Goal: Information Seeking & Learning: Get advice/opinions

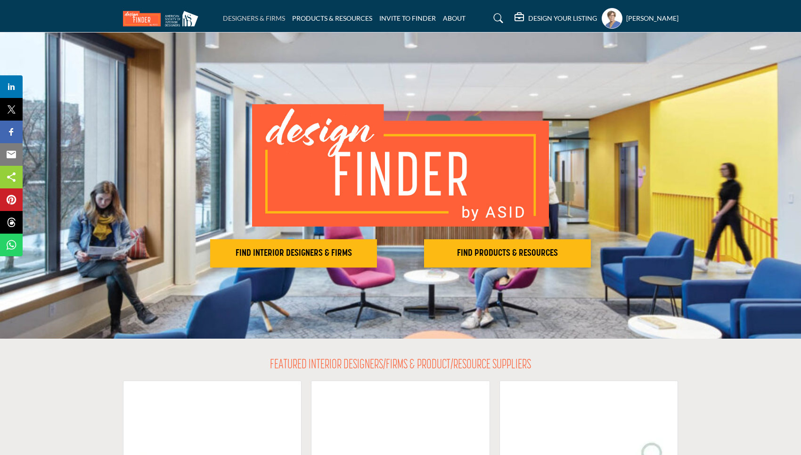
click at [246, 19] on link "DESIGNERS & FIRMS" at bounding box center [254, 18] width 62 height 8
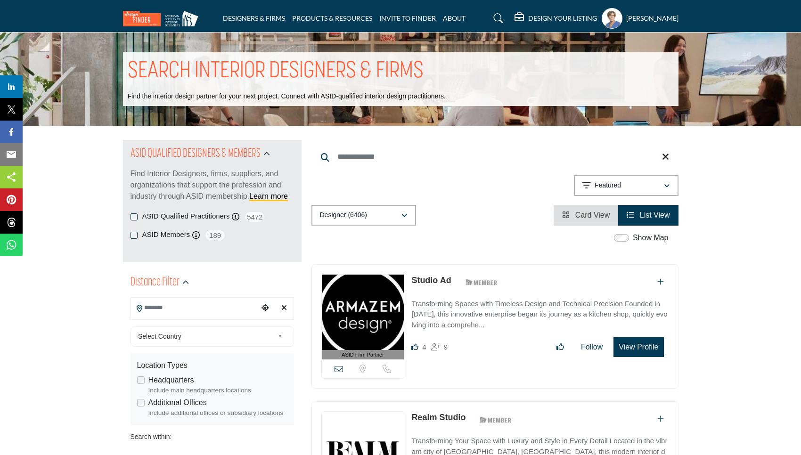
click at [225, 310] on input "Search Location" at bounding box center [194, 308] width 127 height 18
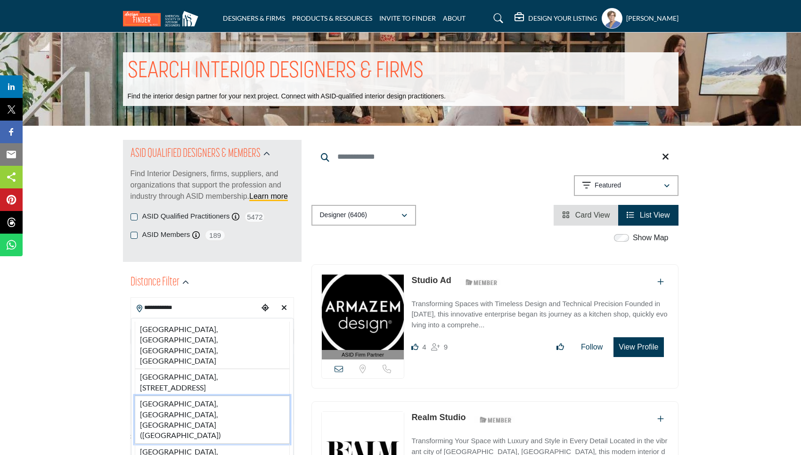
click at [204, 396] on li "[GEOGRAPHIC_DATA], [GEOGRAPHIC_DATA], [GEOGRAPHIC_DATA] ([GEOGRAPHIC_DATA])" at bounding box center [212, 420] width 155 height 48
type input "**********"
type input "***"
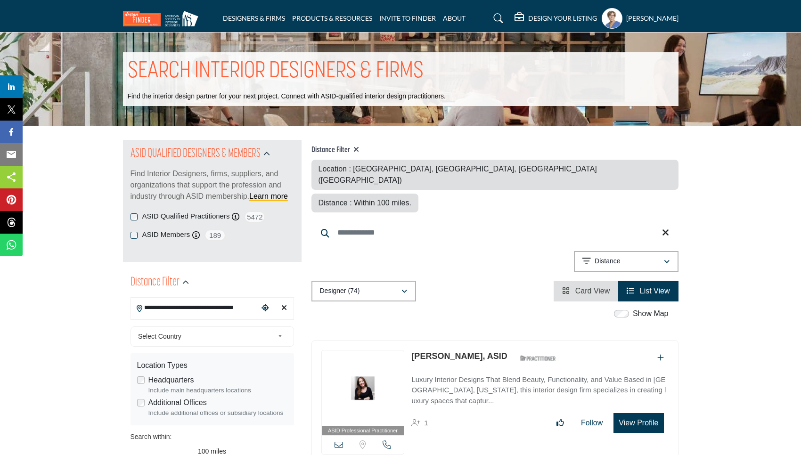
click at [398, 222] on input "Search Keyword" at bounding box center [495, 233] width 367 height 23
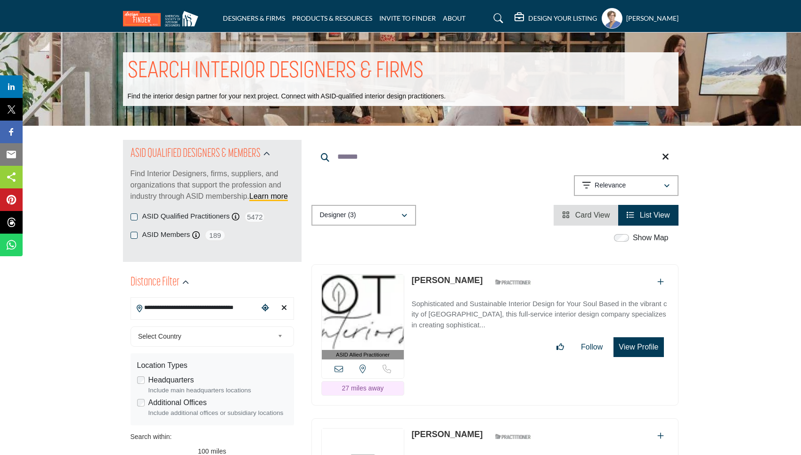
type input "*******"
click at [449, 283] on link "[PERSON_NAME]" at bounding box center [447, 280] width 71 height 9
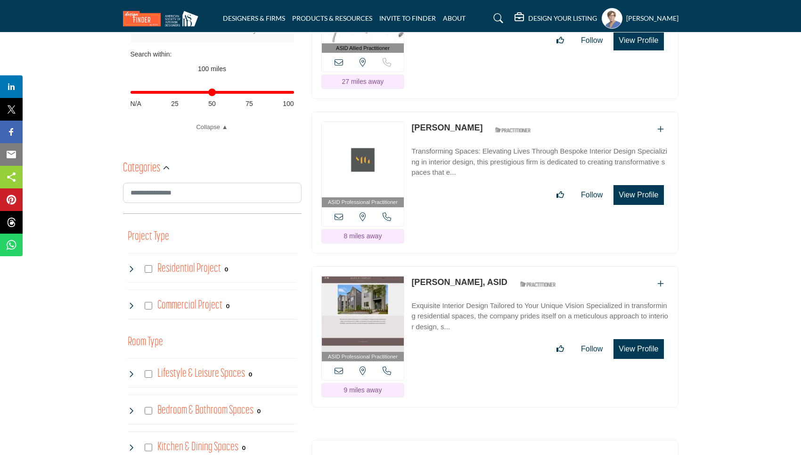
scroll to position [383, 0]
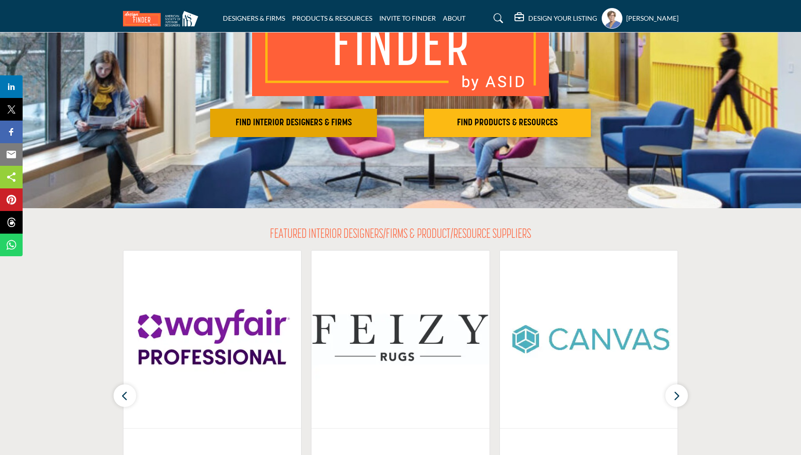
scroll to position [130, 0]
click at [264, 126] on h2 "FIND INTERIOR DESIGNERS & FIRMS" at bounding box center [293, 123] width 161 height 11
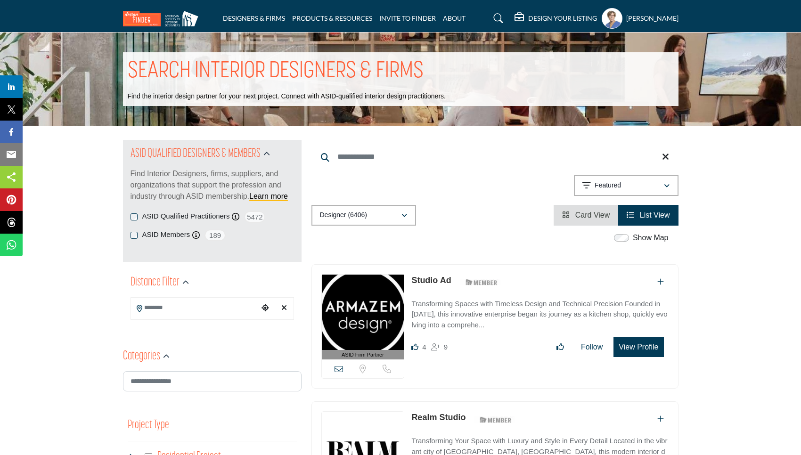
click at [191, 314] on input "Search Location" at bounding box center [194, 308] width 127 height 18
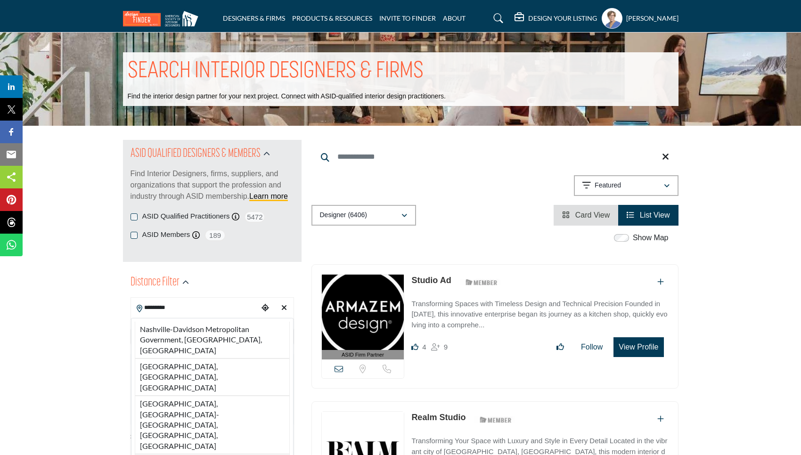
type input "*********"
click at [181, 357] on div "Location Types Headquarters Include main headquarters locations Additional Offi…" at bounding box center [213, 390] width 164 height 72
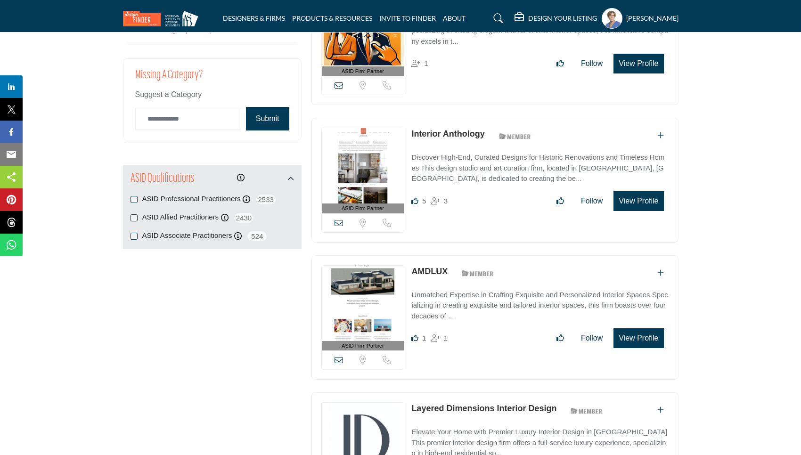
scroll to position [1109, 0]
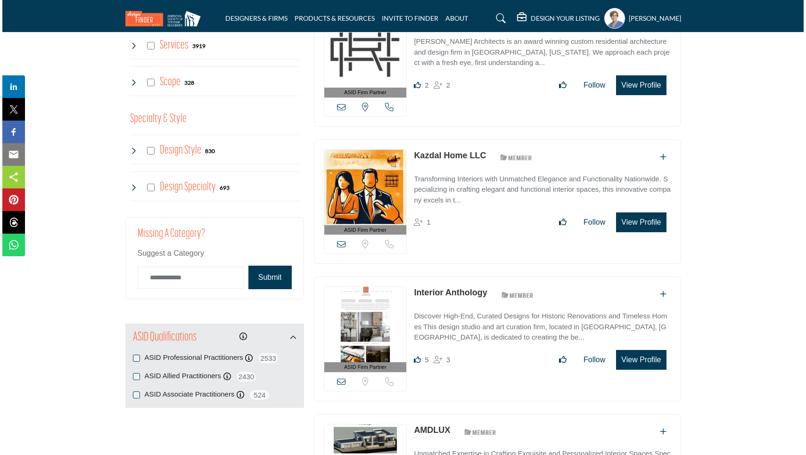
scroll to position [943, 0]
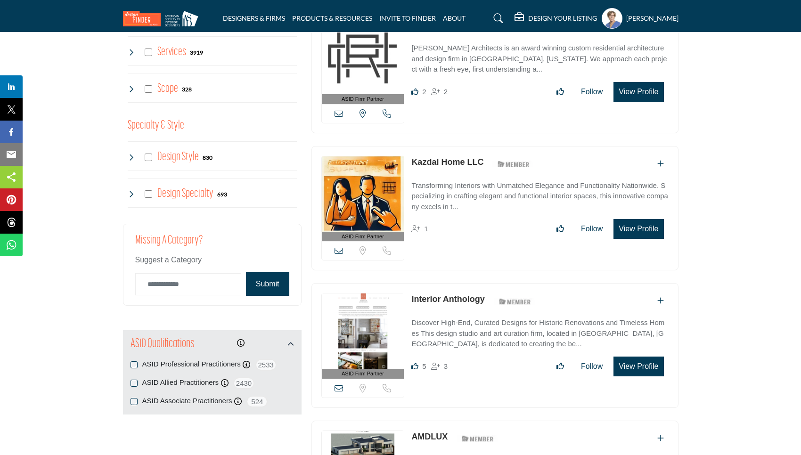
click at [628, 364] on button "View Profile" at bounding box center [639, 367] width 50 height 20
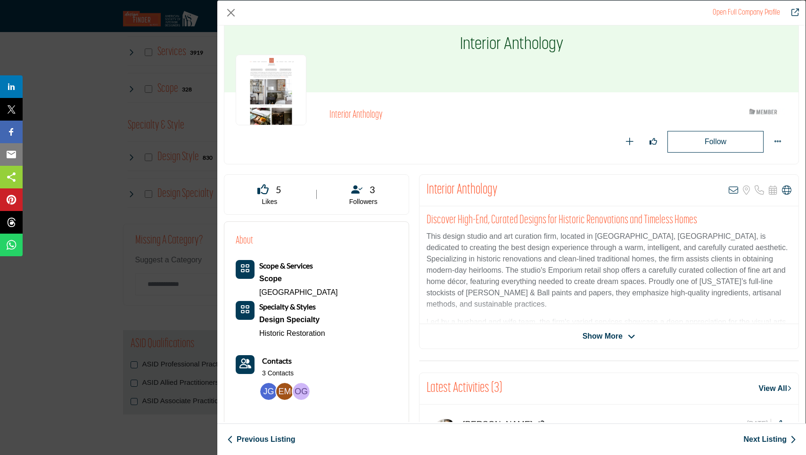
scroll to position [35, 0]
click at [607, 335] on span "Show More" at bounding box center [603, 335] width 40 height 11
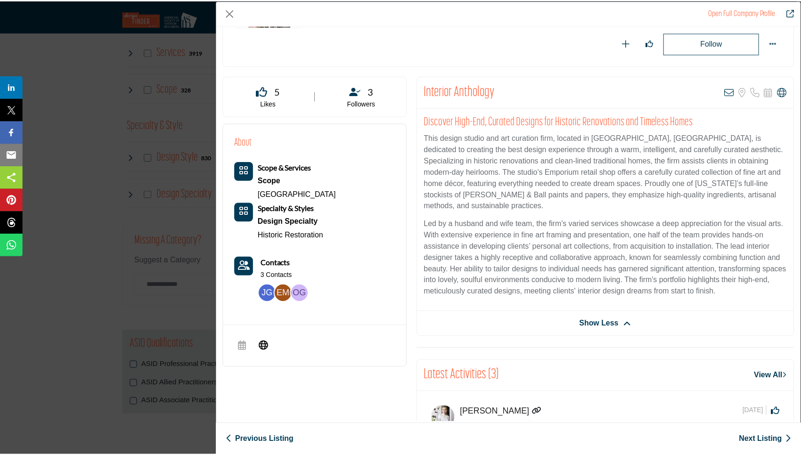
scroll to position [121, 0]
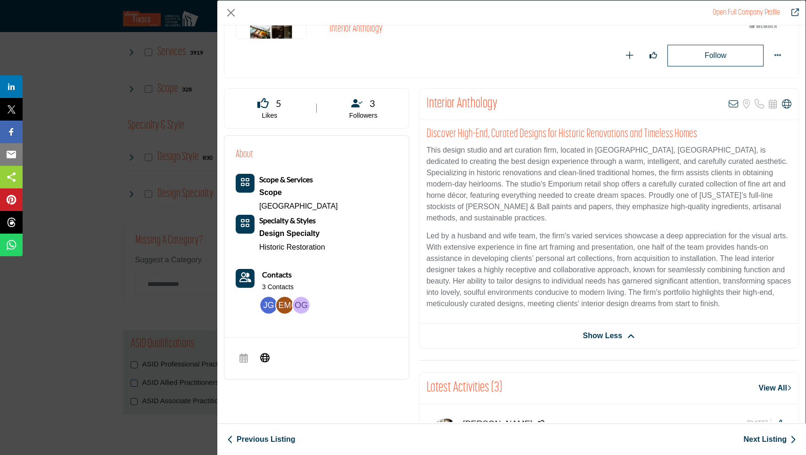
click at [269, 306] on img "Company Data Modal" at bounding box center [268, 305] width 17 height 17
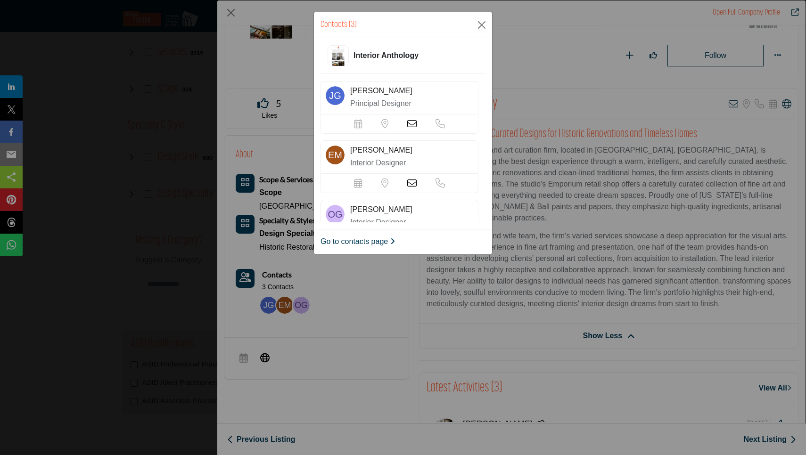
click at [413, 123] on icon at bounding box center [411, 123] width 9 height 9
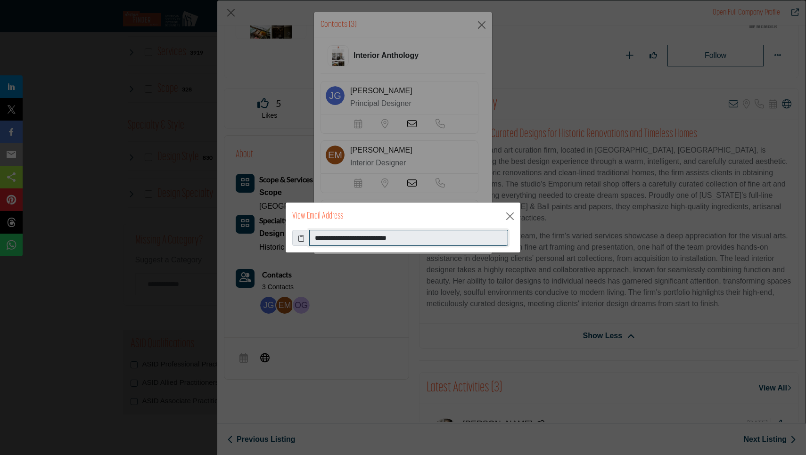
drag, startPoint x: 313, startPoint y: 236, endPoint x: 392, endPoint y: 248, distance: 79.7
click at [392, 248] on div "**********" at bounding box center [403, 241] width 235 height 23
click at [510, 214] on button "Close" at bounding box center [510, 216] width 14 height 14
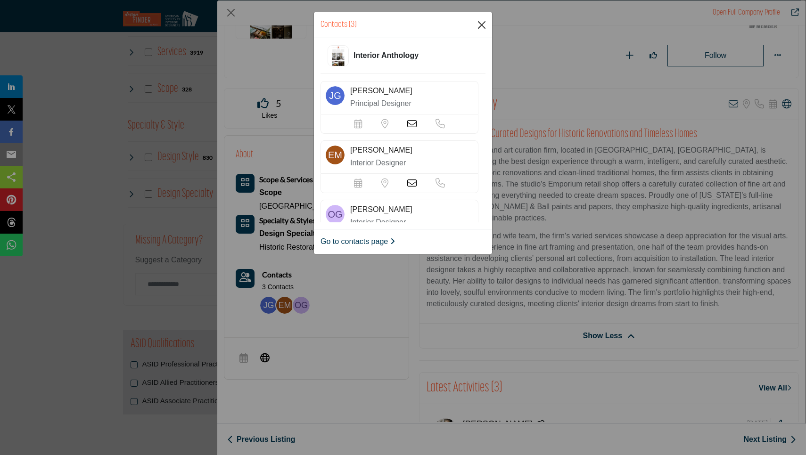
click at [477, 27] on button "Close" at bounding box center [482, 25] width 14 height 14
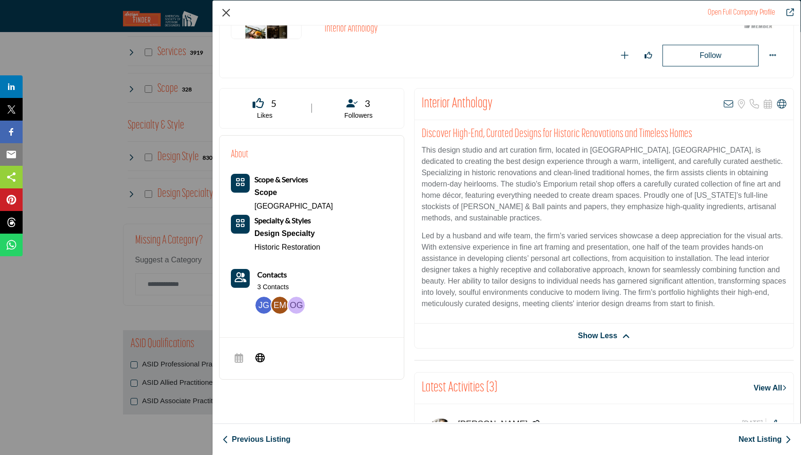
click at [228, 16] on button "Close" at bounding box center [226, 13] width 14 height 14
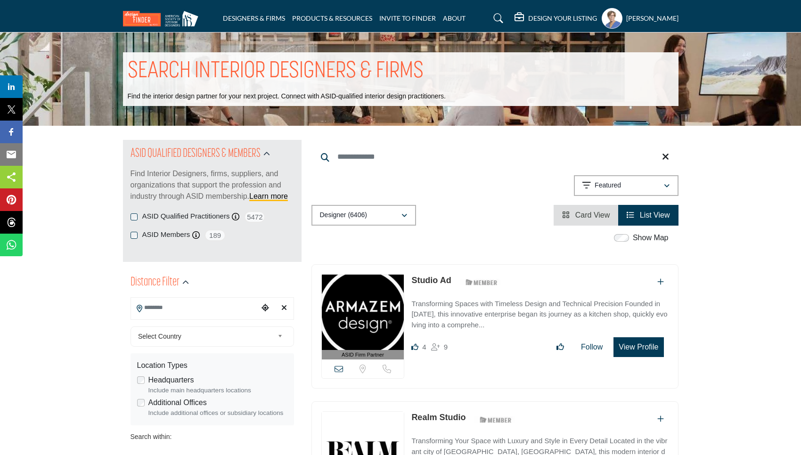
scroll to position [0, 0]
click at [178, 308] on input "Search Location" at bounding box center [194, 308] width 127 height 18
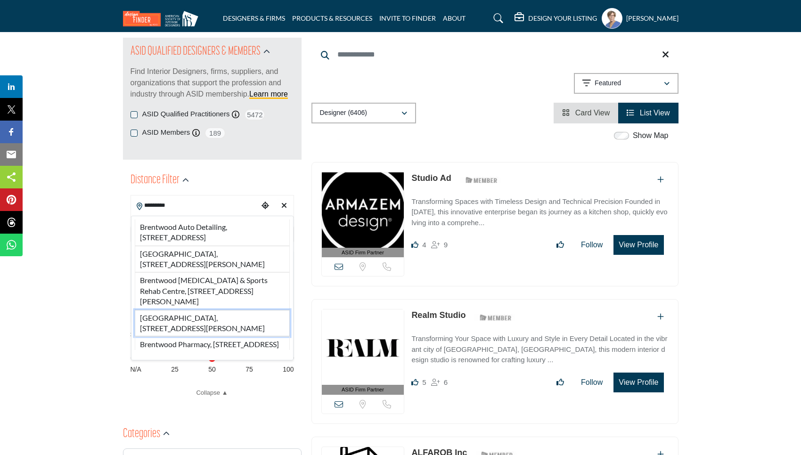
scroll to position [103, 0]
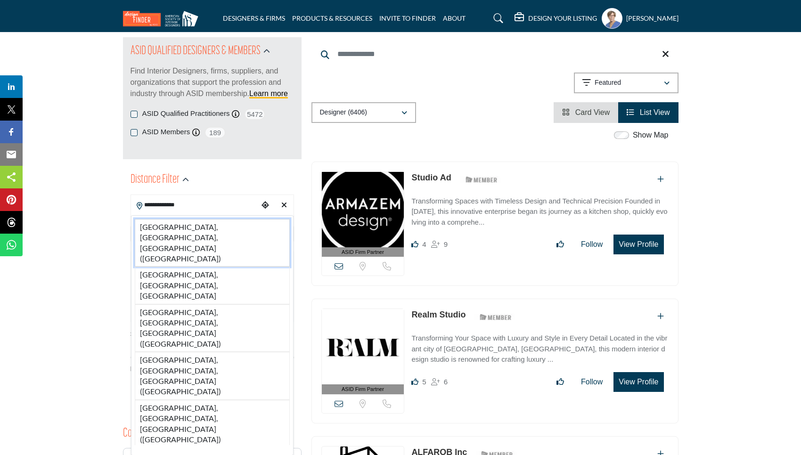
click at [204, 226] on li "[GEOGRAPHIC_DATA], [GEOGRAPHIC_DATA], [GEOGRAPHIC_DATA] ([GEOGRAPHIC_DATA])" at bounding box center [212, 243] width 155 height 48
type input "**********"
type input "***"
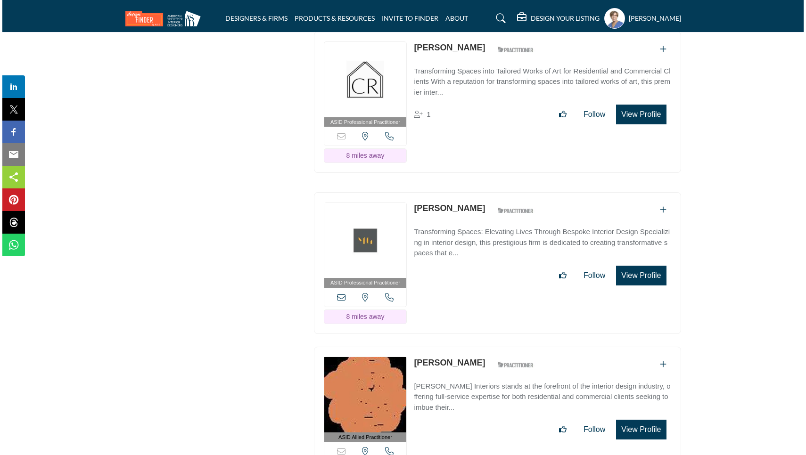
scroll to position [3400, 0]
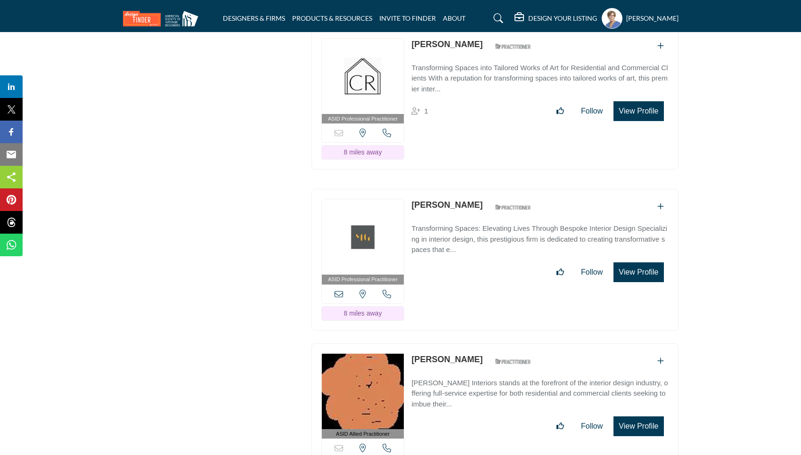
click at [643, 417] on button "View Profile" at bounding box center [639, 427] width 50 height 20
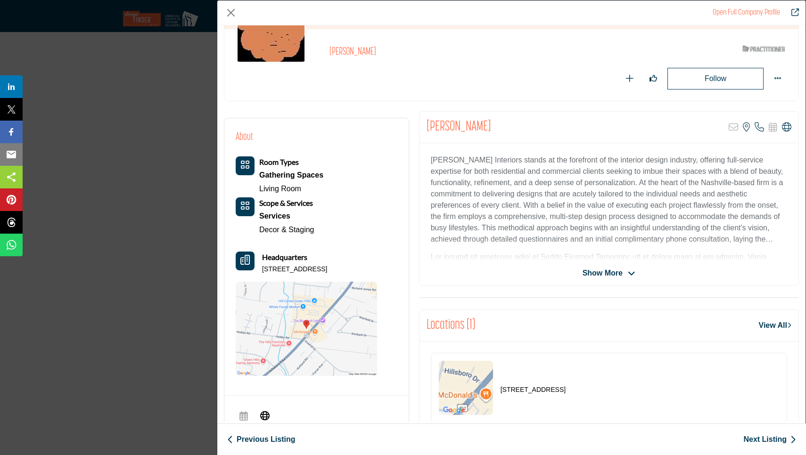
scroll to position [93, 0]
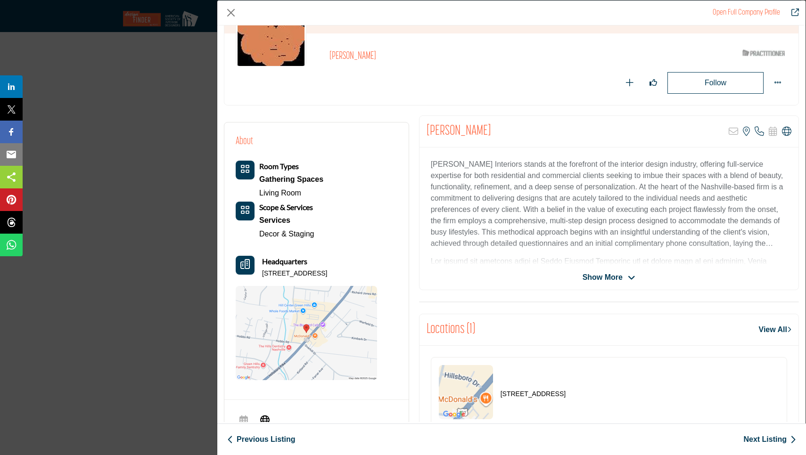
click at [612, 273] on span "Show More" at bounding box center [603, 277] width 40 height 11
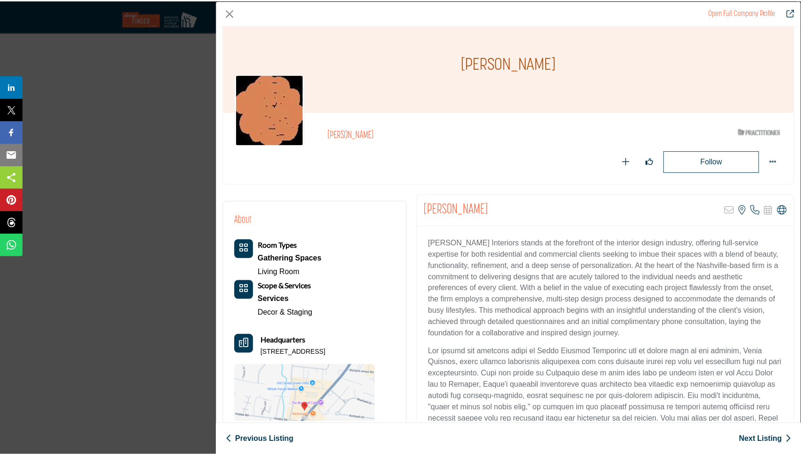
scroll to position [0, 0]
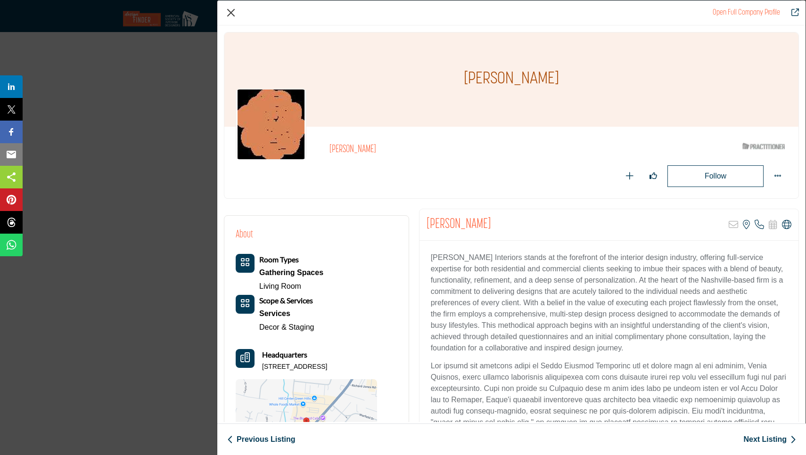
click at [234, 10] on button "Close" at bounding box center [231, 13] width 14 height 14
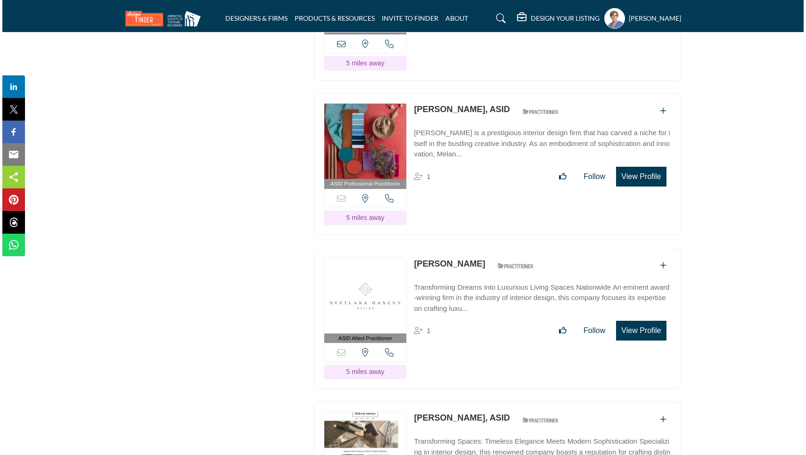
scroll to position [1636, 0]
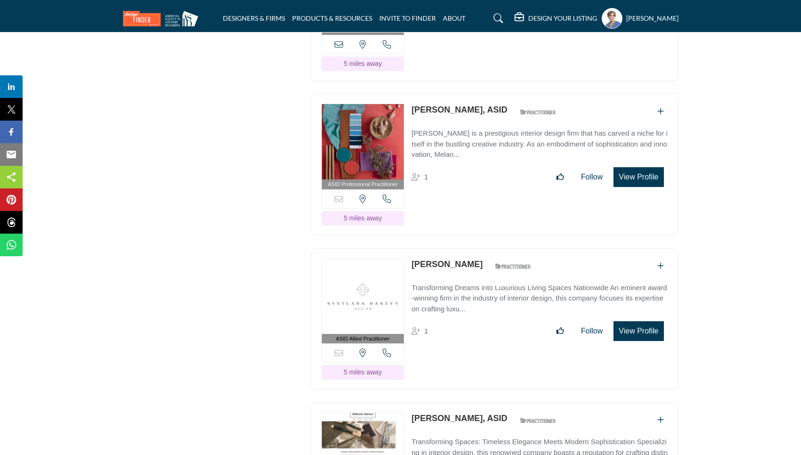
click at [625, 322] on button "View Profile" at bounding box center [639, 332] width 50 height 20
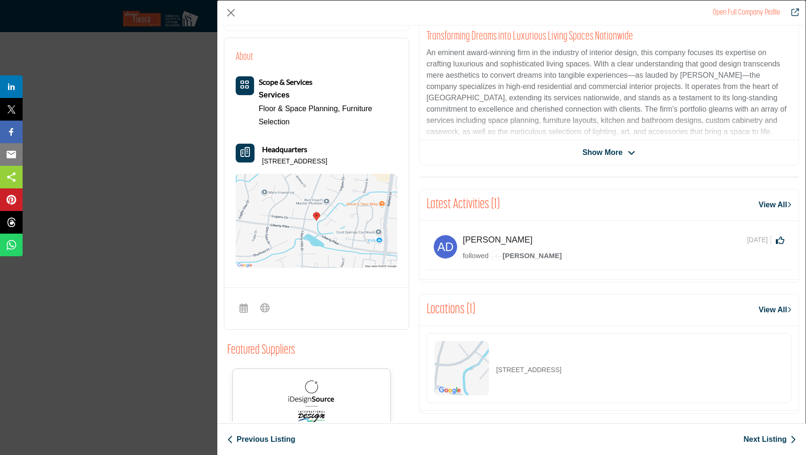
scroll to position [117, 0]
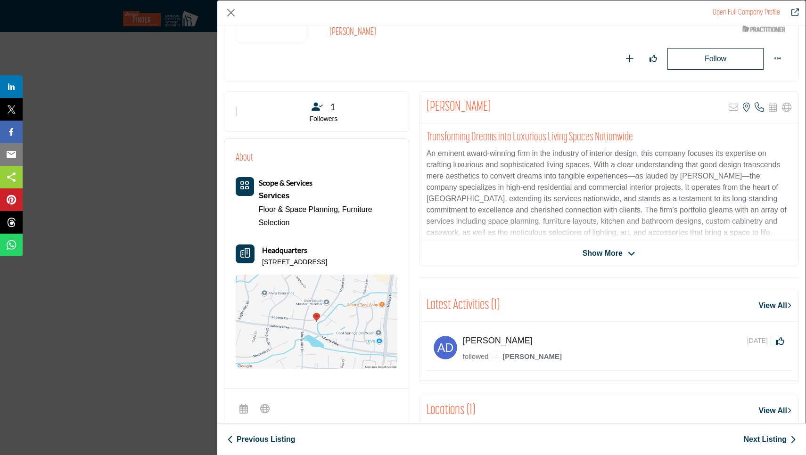
click at [613, 252] on span "Show More" at bounding box center [603, 253] width 40 height 11
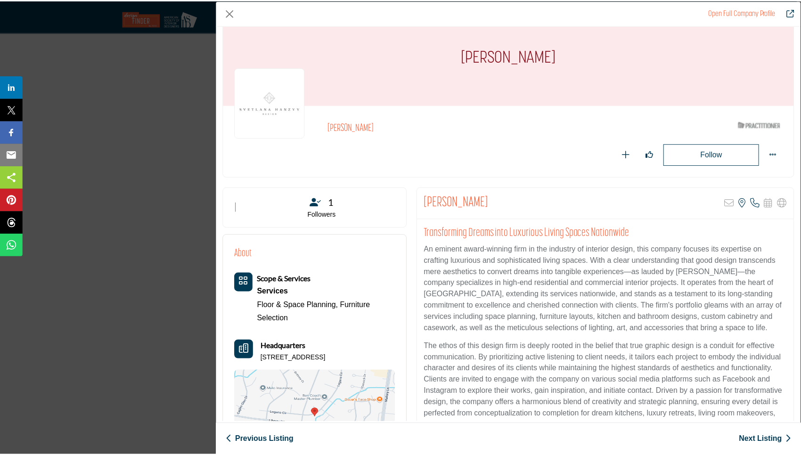
scroll to position [21, 0]
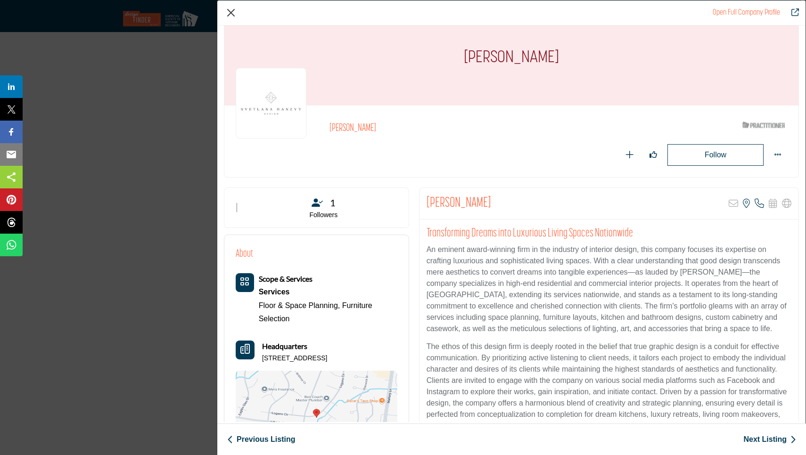
click at [232, 10] on button "Close" at bounding box center [231, 13] width 14 height 14
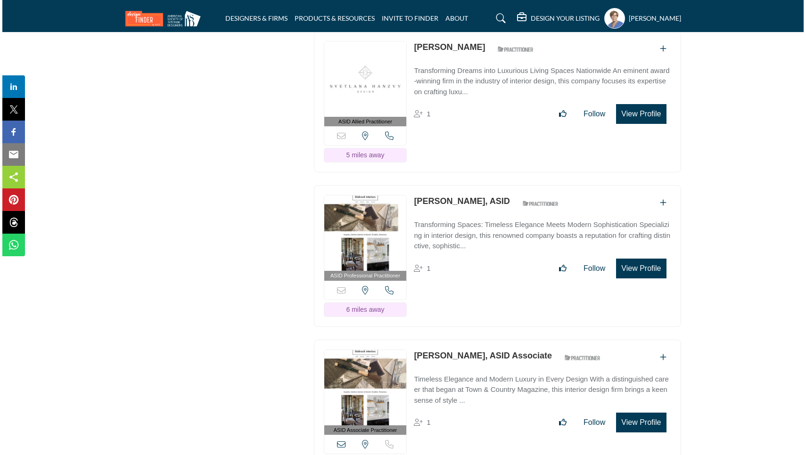
scroll to position [1854, 0]
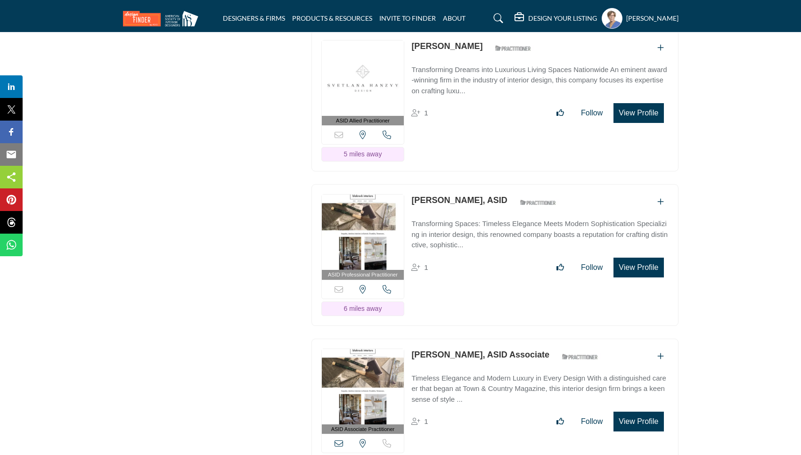
click at [632, 412] on button "View Profile" at bounding box center [639, 422] width 50 height 20
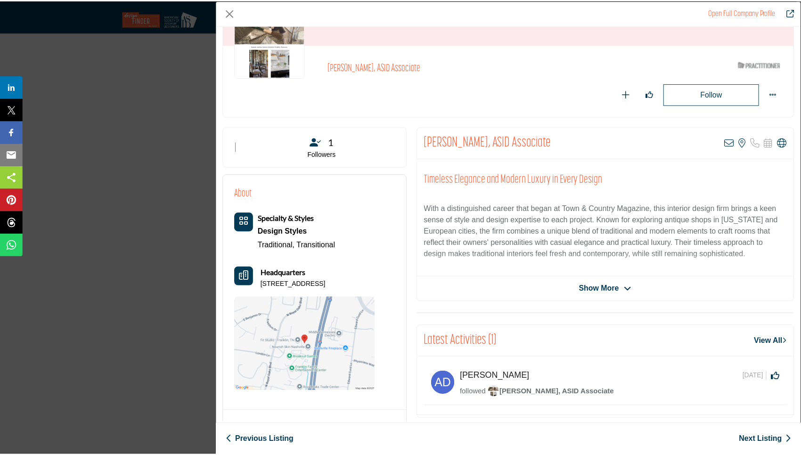
scroll to position [79, 0]
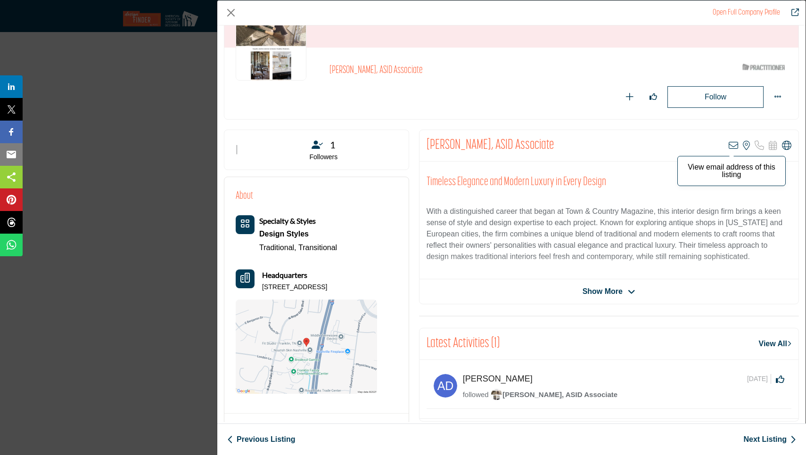
click at [730, 144] on icon "Company Data Modal" at bounding box center [733, 145] width 9 height 9
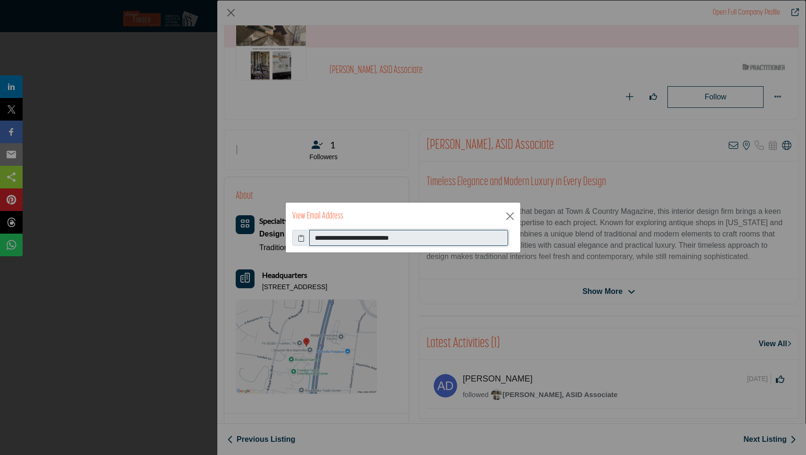
click at [314, 236] on input "**********" at bounding box center [408, 238] width 199 height 16
drag, startPoint x: 314, startPoint y: 236, endPoint x: 434, endPoint y: 235, distance: 120.2
click at [434, 235] on input "**********" at bounding box center [408, 238] width 199 height 16
click at [511, 220] on button "Close" at bounding box center [510, 216] width 14 height 14
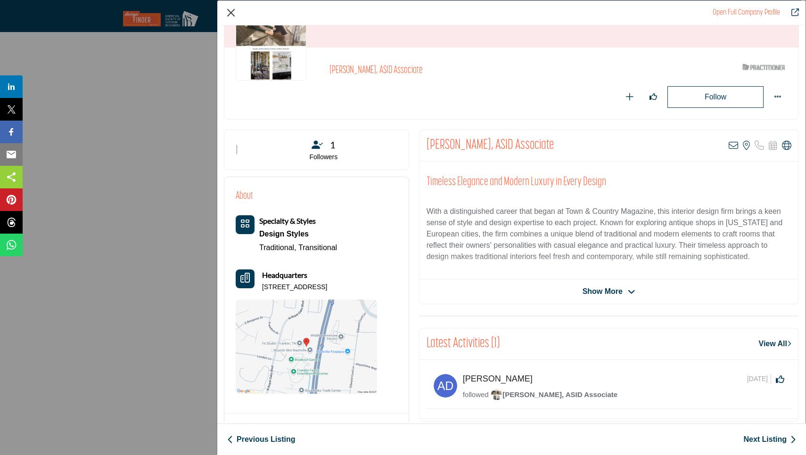
click at [226, 12] on button "Close" at bounding box center [231, 13] width 14 height 14
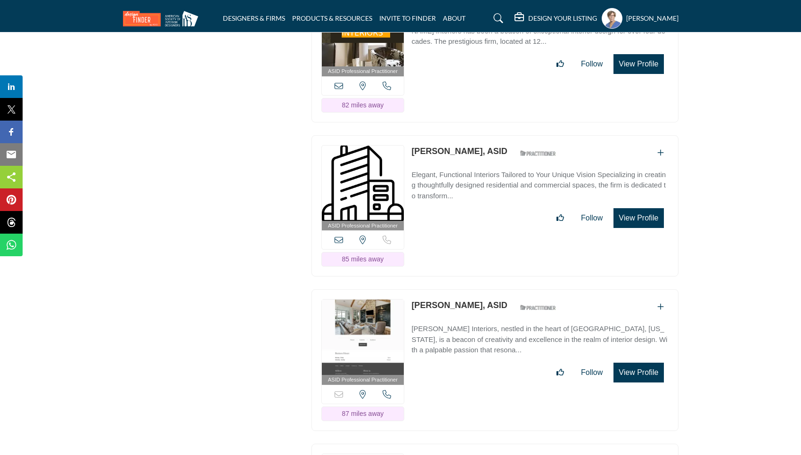
scroll to position [10056, 0]
